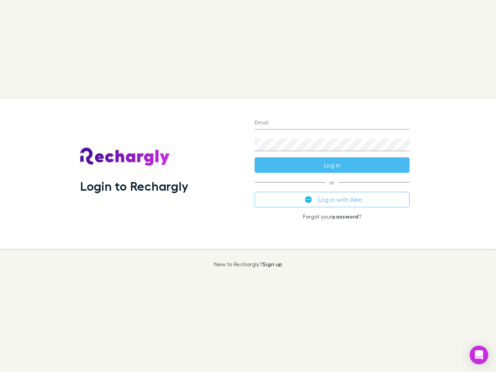
click at [248, 186] on div "Login to Rechargly" at bounding box center [161, 173] width 174 height 150
click at [332, 123] on input "Email" at bounding box center [331, 123] width 155 height 12
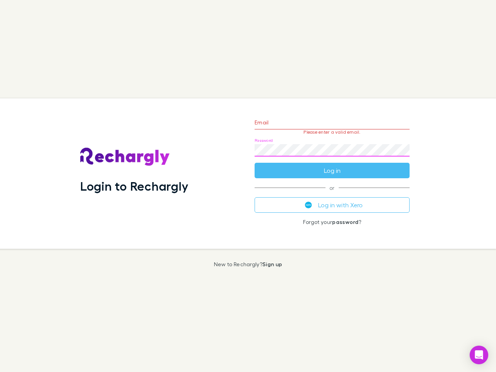
click at [332, 165] on form "Email Please enter a valid email. Password Log in" at bounding box center [331, 144] width 155 height 67
click at [332, 199] on div "Email Please enter a valid email. Password Log in or Log in with Xero Forgot yo…" at bounding box center [331, 173] width 167 height 150
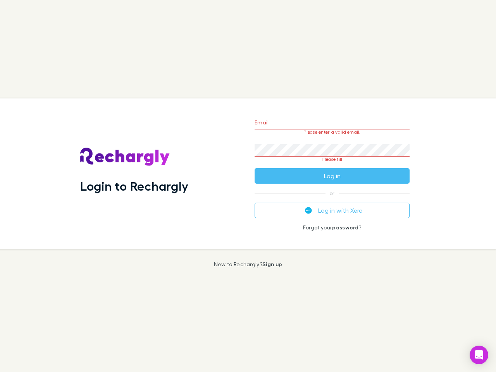
click at [479, 355] on icon "Open Intercom Messenger" at bounding box center [479, 354] width 8 height 9
